Goal: Information Seeking & Learning: Learn about a topic

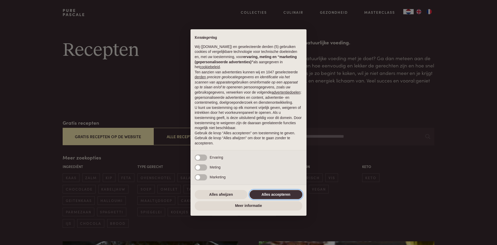
click at [280, 190] on button "Alles accepteren" at bounding box center [276, 194] width 53 height 9
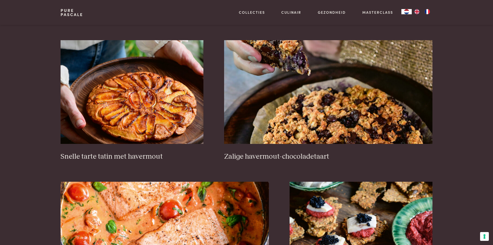
scroll to position [777, 0]
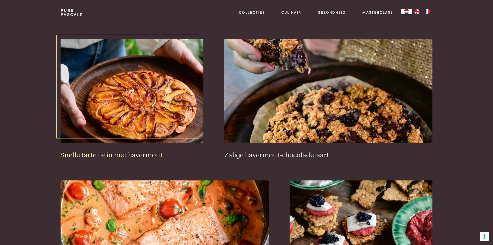
click at [160, 117] on img at bounding box center [132, 91] width 143 height 104
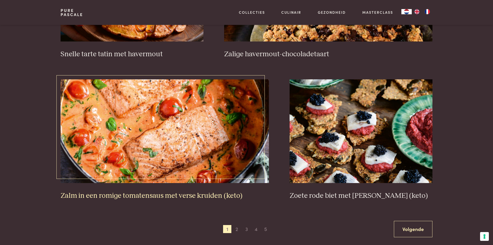
scroll to position [881, 0]
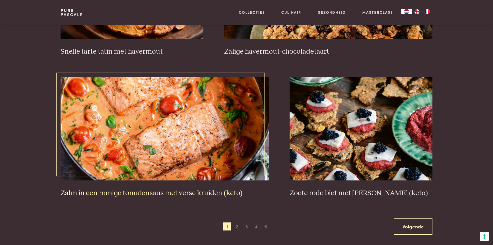
click at [185, 128] on img at bounding box center [165, 129] width 209 height 104
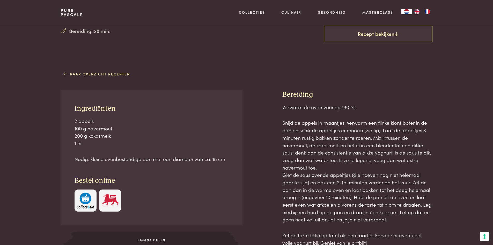
scroll to position [181, 0]
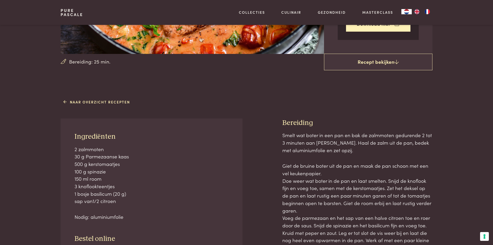
scroll to position [155, 0]
